Goal: Transaction & Acquisition: Subscribe to service/newsletter

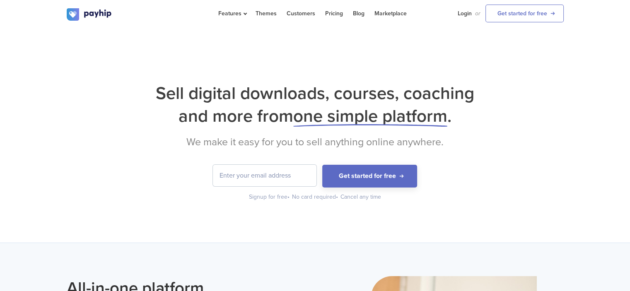
click at [249, 177] on input "email" at bounding box center [264, 176] width 103 height 22
type input "[EMAIL_ADDRESS][DOMAIN_NAME]"
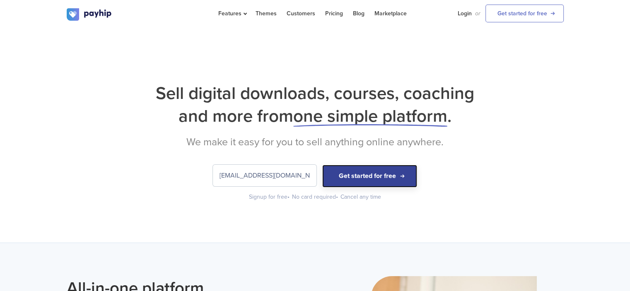
click at [370, 177] on button "Get started for free" at bounding box center [369, 176] width 95 height 23
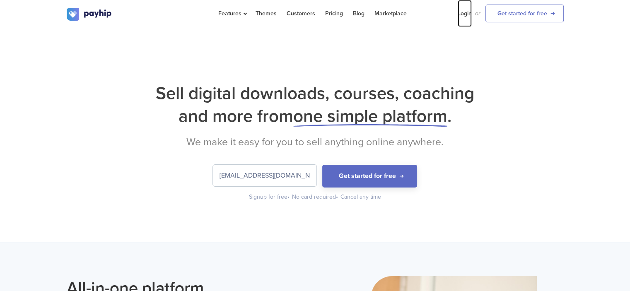
drag, startPoint x: 0, startPoint y: 0, endPoint x: 466, endPoint y: 14, distance: 466.0
click at [466, 14] on link "Login" at bounding box center [464, 13] width 14 height 27
